Goal: Task Accomplishment & Management: Manage account settings

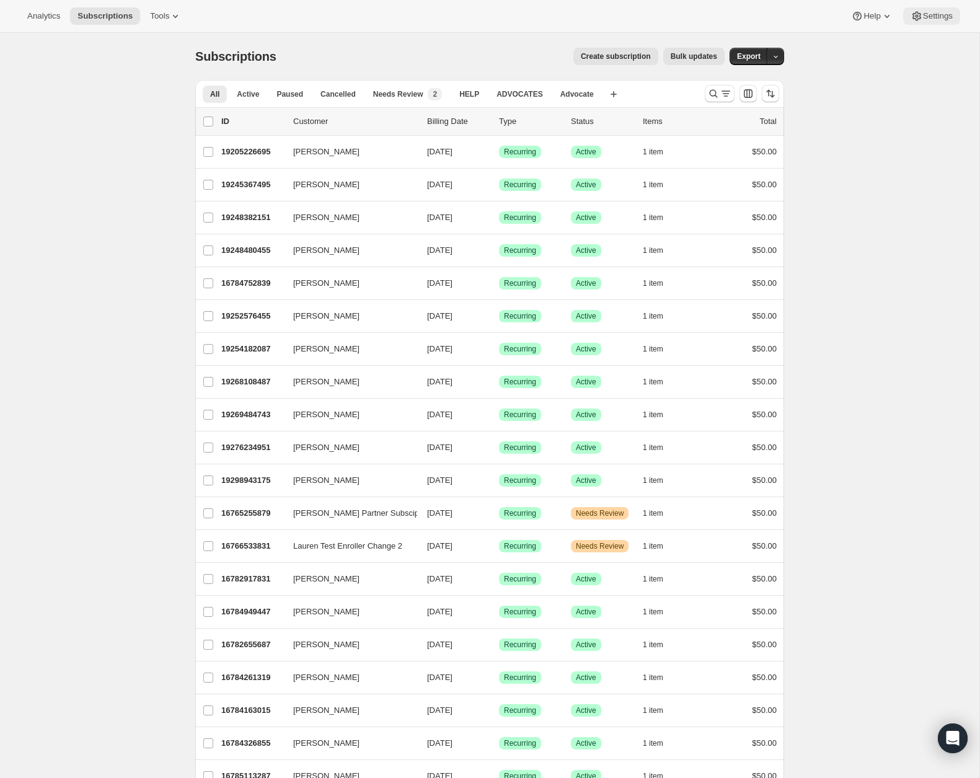
click at [925, 18] on span "Settings" at bounding box center [938, 16] width 30 height 10
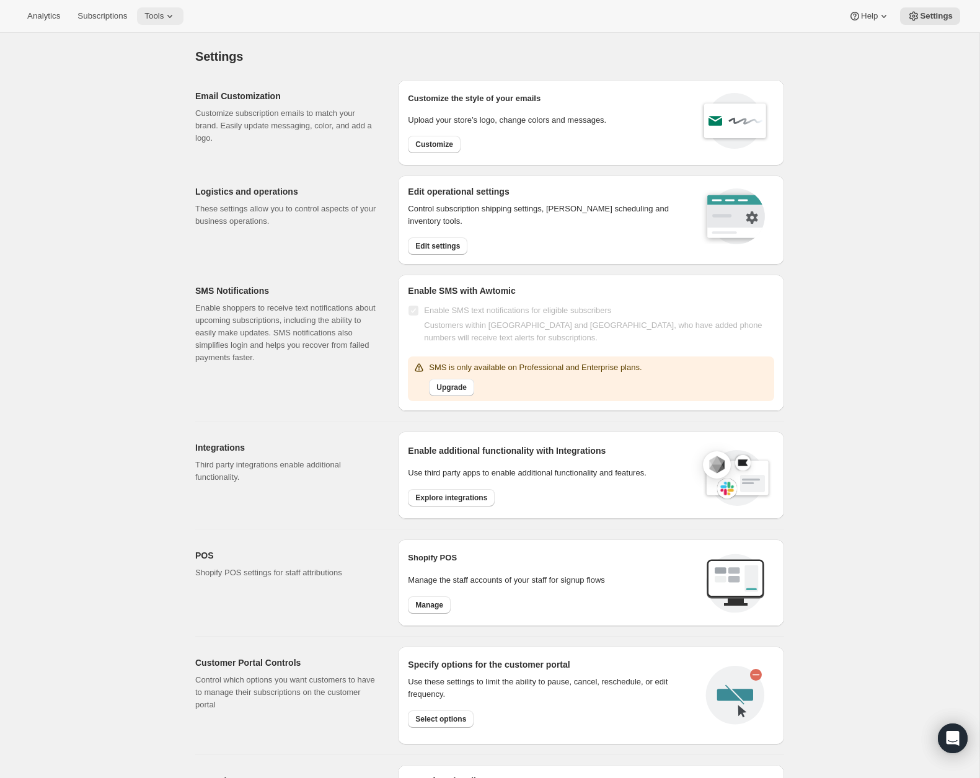
click at [176, 14] on icon at bounding box center [170, 16] width 12 height 12
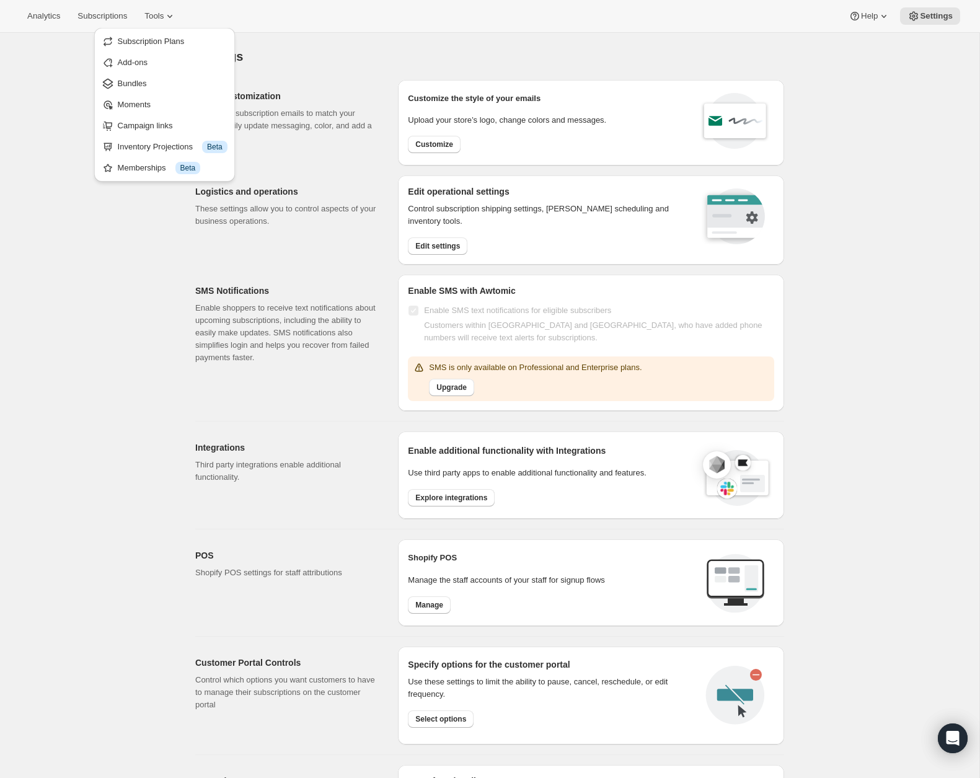
click at [434, 53] on div "Settings" at bounding box center [489, 56] width 589 height 17
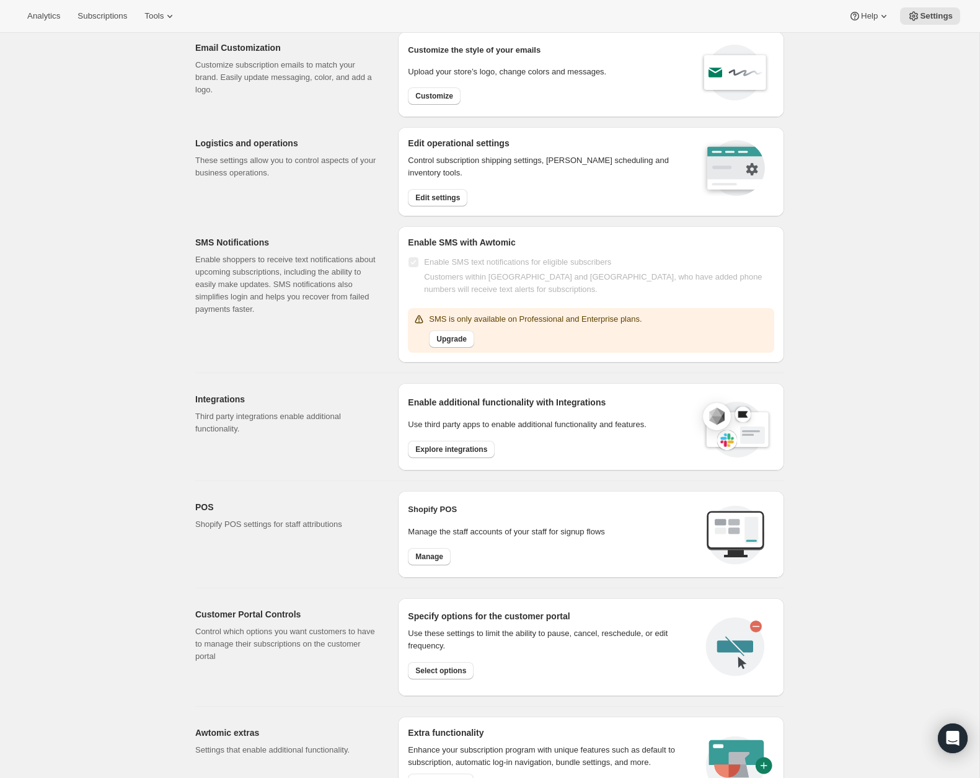
scroll to position [42, 0]
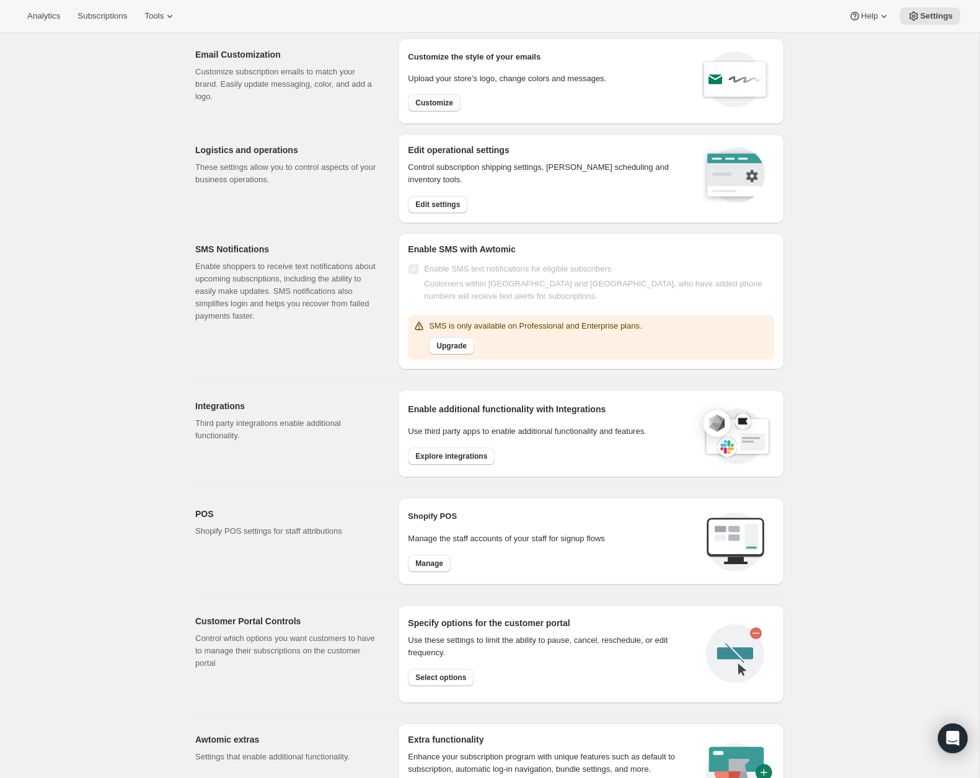
click at [437, 99] on span "Customize" at bounding box center [434, 103] width 38 height 10
select select "subscriptionMessage"
select select "5"
select select "15"
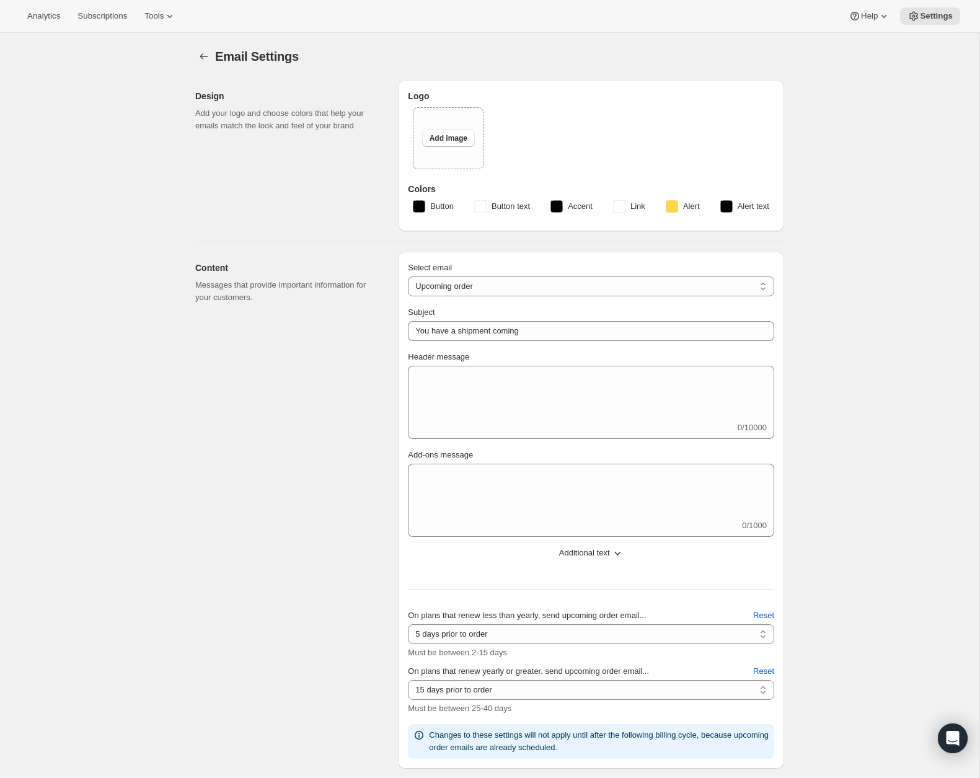
type input "Restore Collective"
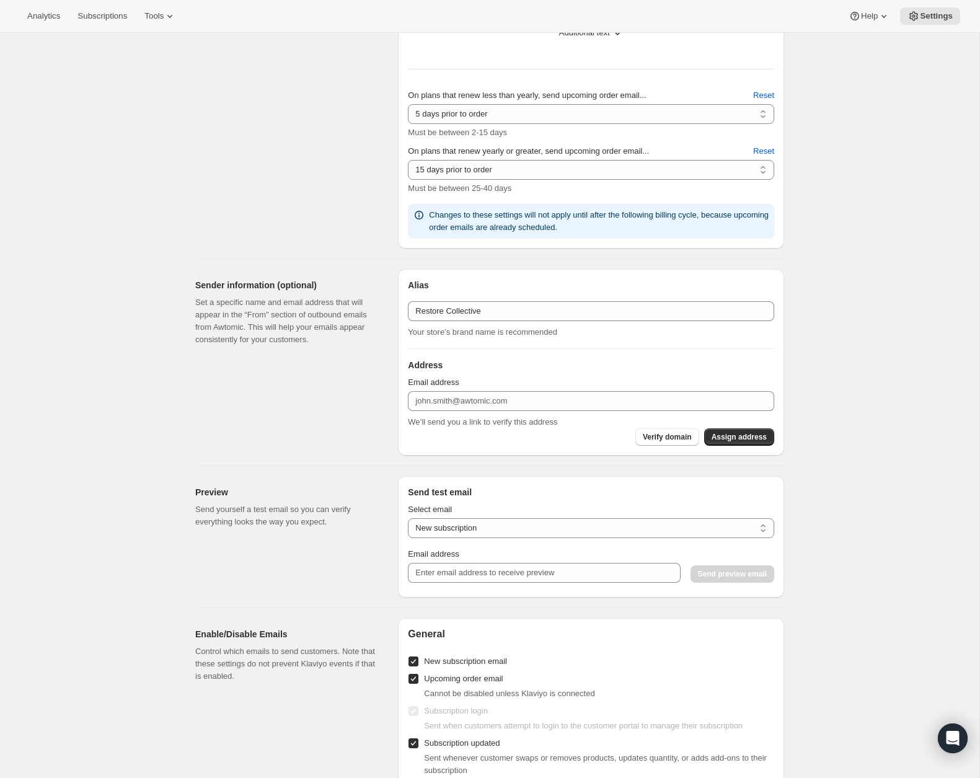
scroll to position [1024, 0]
